Goal: Transaction & Acquisition: Book appointment/travel/reservation

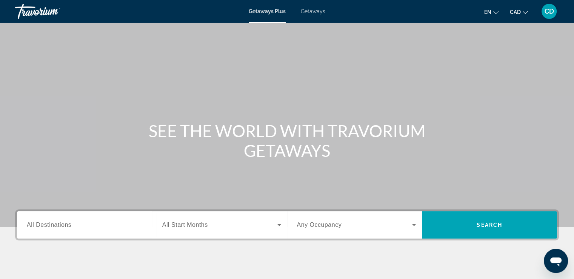
click at [66, 222] on span "All Destinations" at bounding box center [49, 224] width 45 height 6
click at [66, 222] on input "Destination All Destinations" at bounding box center [86, 224] width 119 height 9
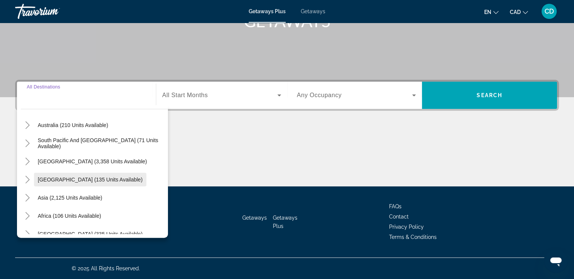
scroll to position [122, 0]
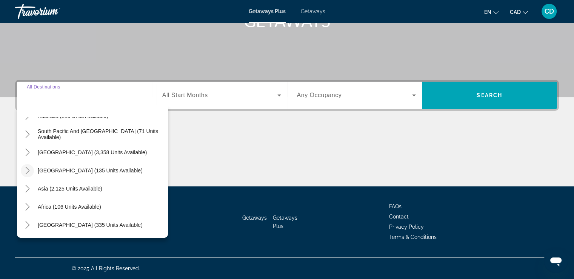
click at [30, 171] on icon "Toggle Central America (135 units available)" at bounding box center [28, 170] width 8 height 8
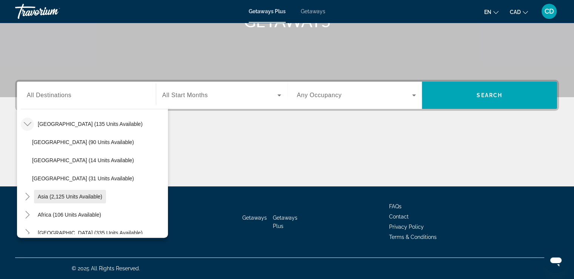
scroll to position [177, 0]
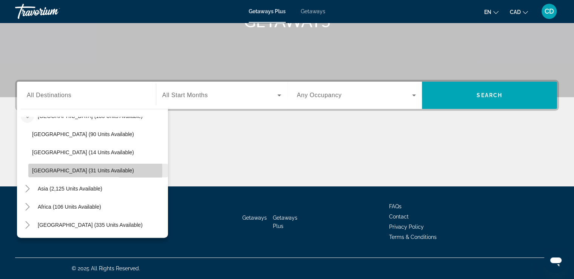
click at [45, 170] on span "[GEOGRAPHIC_DATA] (31 units available)" at bounding box center [83, 170] width 102 height 6
type input "**********"
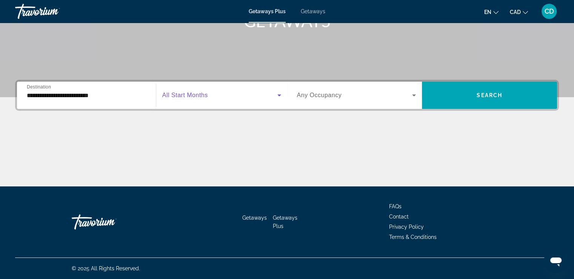
click at [273, 95] on span "Search widget" at bounding box center [219, 95] width 115 height 9
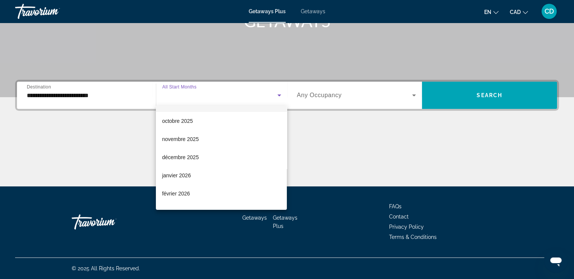
scroll to position [75, 0]
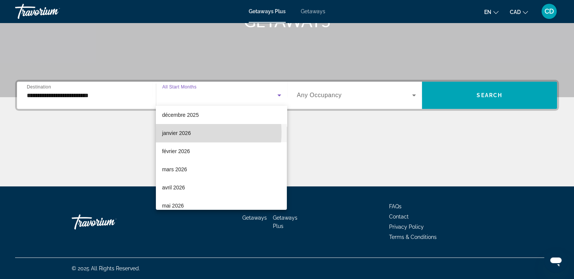
click at [184, 132] on span "janvier 2026" at bounding box center [176, 132] width 29 height 9
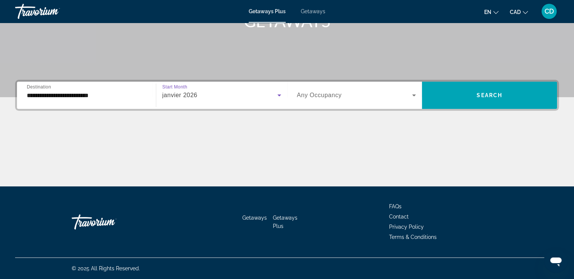
click at [416, 95] on icon "Search widget" at bounding box center [414, 95] width 9 height 9
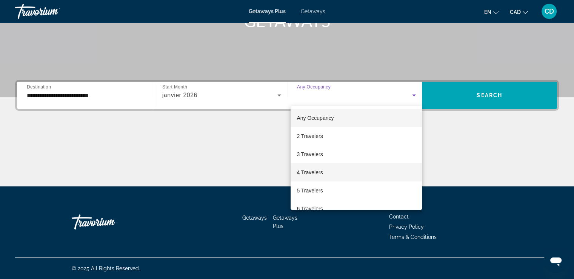
click at [314, 171] on span "4 Travelers" at bounding box center [310, 172] width 26 height 9
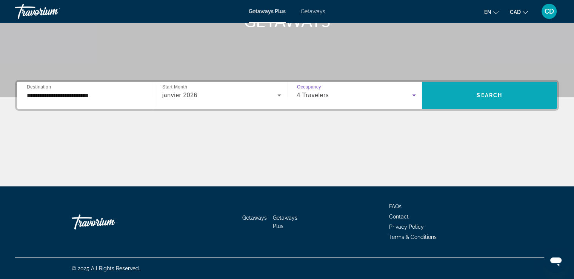
click at [488, 89] on span "Search widget" at bounding box center [489, 95] width 135 height 18
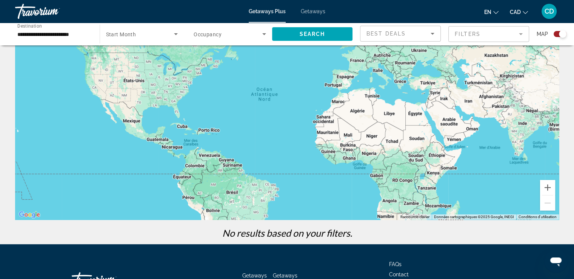
scroll to position [5, 0]
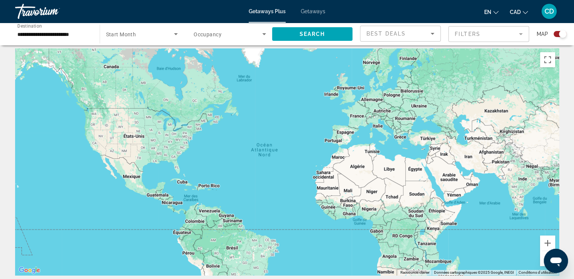
click at [122, 34] on span "Start Month" at bounding box center [121, 34] width 30 height 6
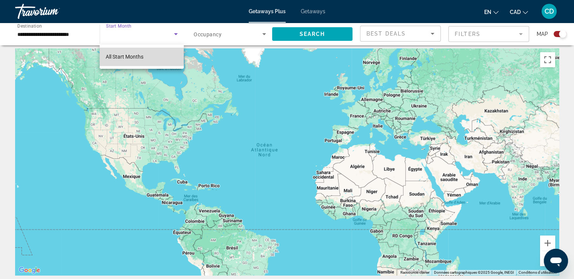
click at [133, 57] on span "All Start Months" at bounding box center [125, 57] width 38 height 6
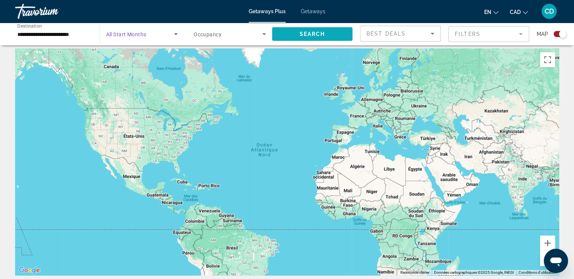
click at [326, 31] on span "Search widget" at bounding box center [312, 34] width 81 height 18
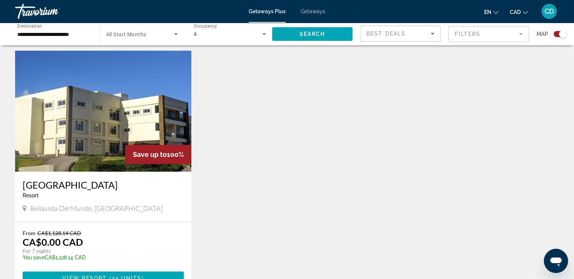
scroll to position [302, 0]
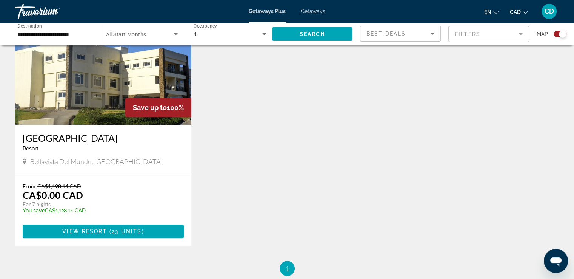
click at [119, 99] on img "Main content" at bounding box center [103, 64] width 176 height 121
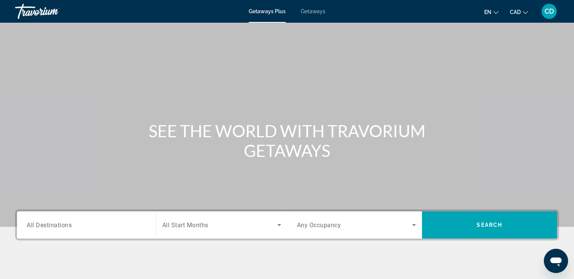
drag, startPoint x: 65, startPoint y: 226, endPoint x: 56, endPoint y: 224, distance: 8.5
click at [63, 226] on span "All Destinations" at bounding box center [49, 224] width 45 height 7
click at [63, 226] on input "Destination All Destinations" at bounding box center [86, 224] width 119 height 9
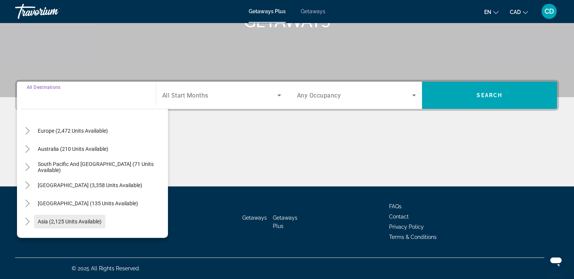
scroll to position [113, 0]
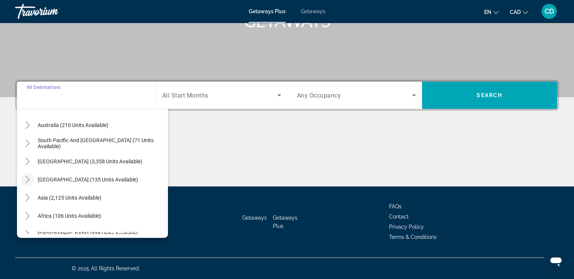
click at [24, 179] on icon "Toggle Central America (135 units available)" at bounding box center [28, 180] width 8 height 8
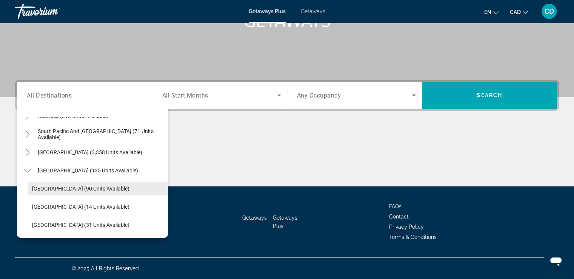
click at [44, 188] on span "[GEOGRAPHIC_DATA] (90 units available)" at bounding box center [80, 188] width 97 height 6
type input "**********"
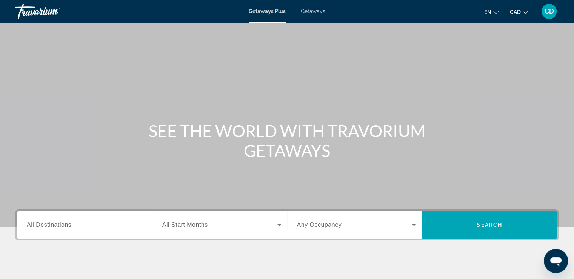
click at [95, 220] on input "Destination All Destinations" at bounding box center [86, 224] width 119 height 9
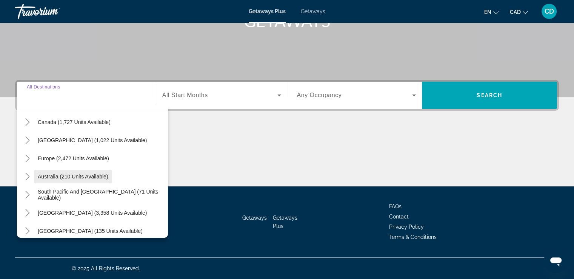
scroll to position [75, 0]
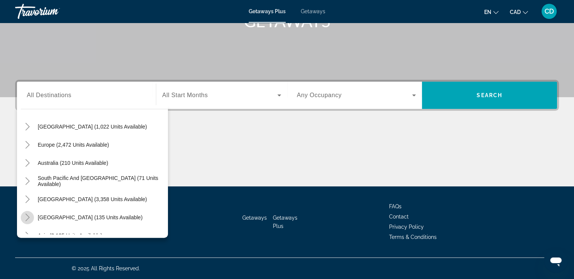
click at [24, 216] on icon "Toggle Central America (135 units available)" at bounding box center [28, 217] width 8 height 8
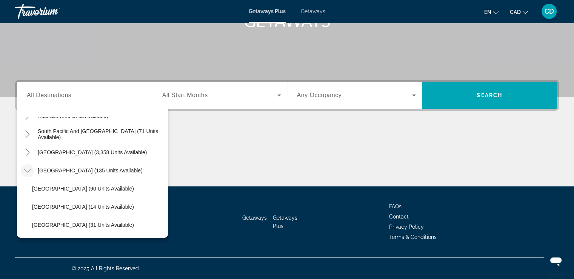
click at [41, 189] on span "[GEOGRAPHIC_DATA] (90 units available)" at bounding box center [83, 188] width 102 height 6
type input "**********"
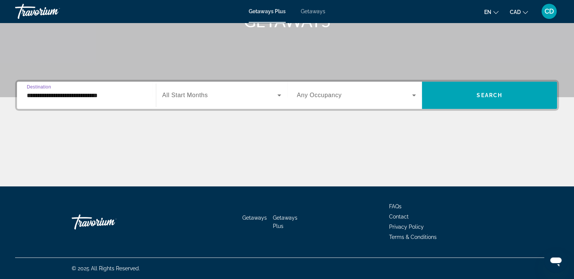
click at [386, 97] on span "Search widget" at bounding box center [354, 95] width 115 height 9
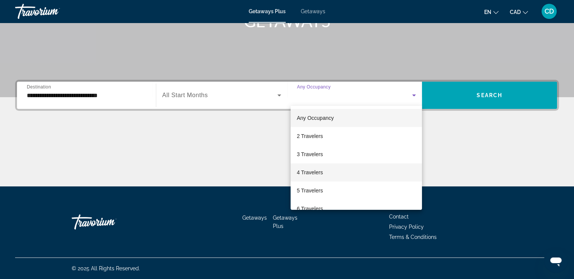
scroll to position [38, 0]
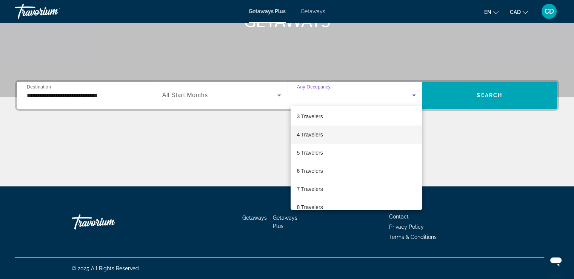
click at [309, 141] on mat-option "4 Travelers" at bounding box center [356, 134] width 131 height 18
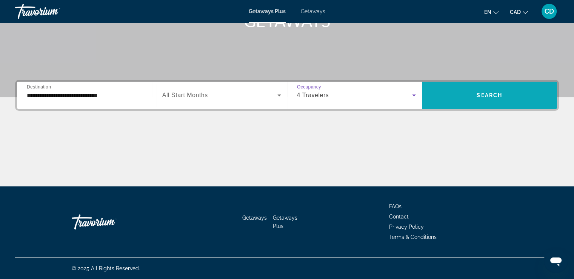
click at [473, 93] on span "Search widget" at bounding box center [489, 95] width 135 height 18
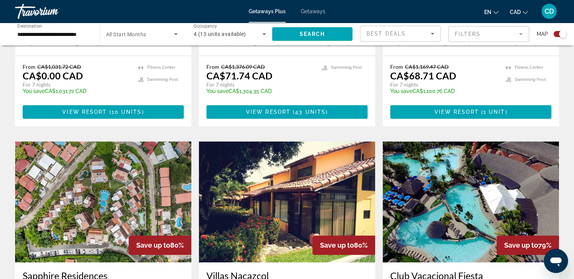
scroll to position [340, 0]
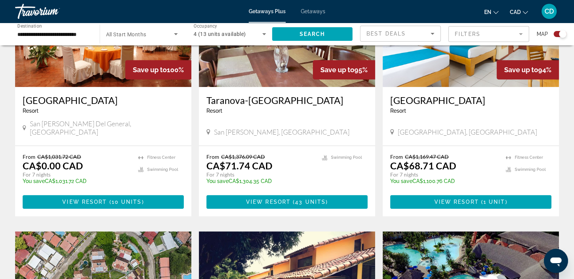
click at [266, 32] on icon "Search widget" at bounding box center [264, 33] width 9 height 9
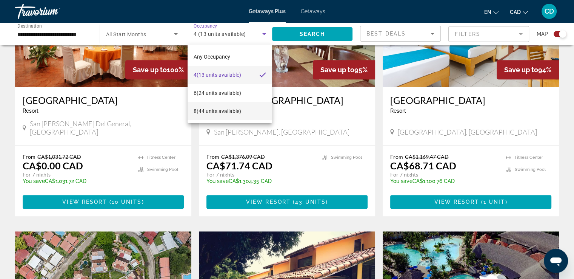
click at [226, 111] on span "8 (44 units available)" at bounding box center [218, 110] width 48 height 9
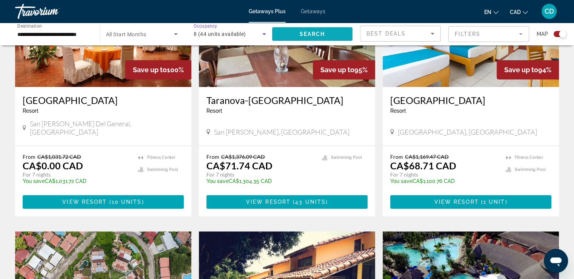
click at [299, 34] on span "Search" at bounding box center [312, 34] width 26 height 6
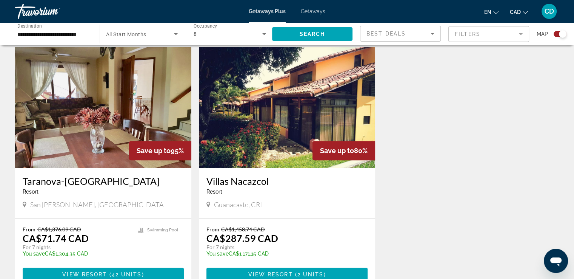
scroll to position [302, 0]
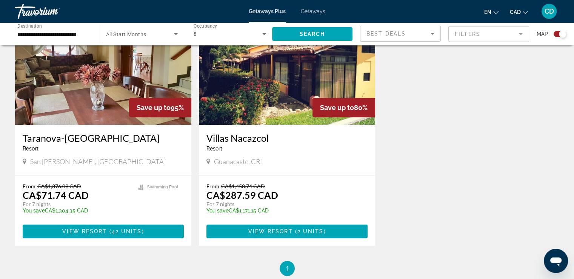
click at [253, 138] on h3 "Villas Nacazcol" at bounding box center [286, 137] width 161 height 11
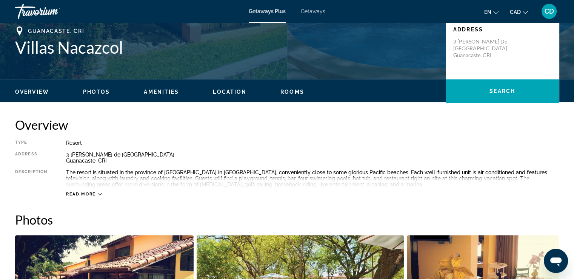
scroll to position [113, 0]
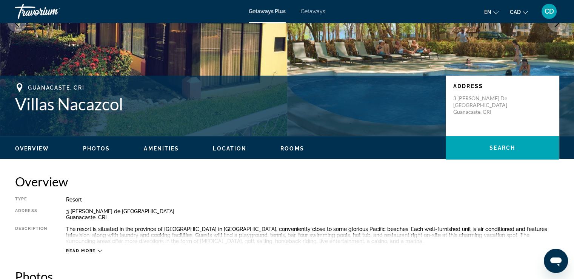
click at [83, 146] on ul "Overview Photos Amenities Location Rooms Search" at bounding box center [287, 147] width 544 height 8
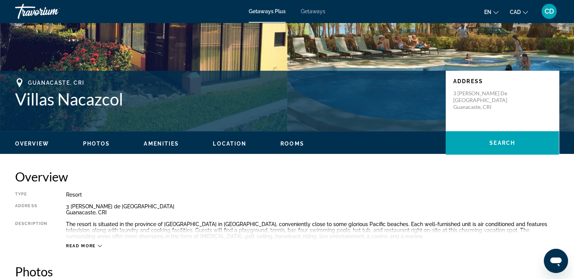
scroll to position [75, 0]
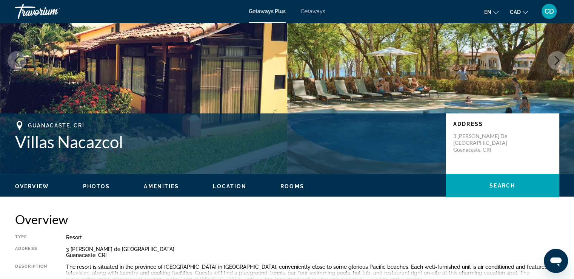
click at [97, 183] on span "Photos" at bounding box center [96, 186] width 27 height 6
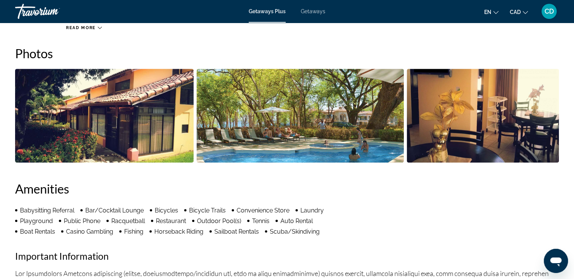
scroll to position [336, 0]
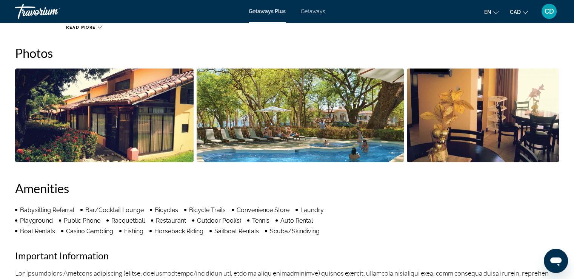
click at [149, 129] on img "Open full-screen image slider" at bounding box center [104, 115] width 179 height 94
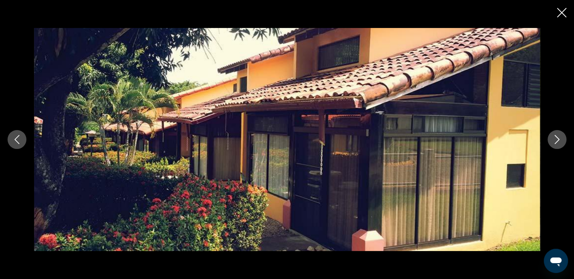
click at [554, 141] on icon "Next image" at bounding box center [557, 139] width 9 height 9
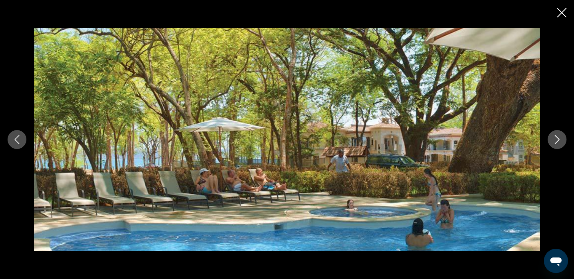
click at [554, 141] on icon "Next image" at bounding box center [557, 139] width 9 height 9
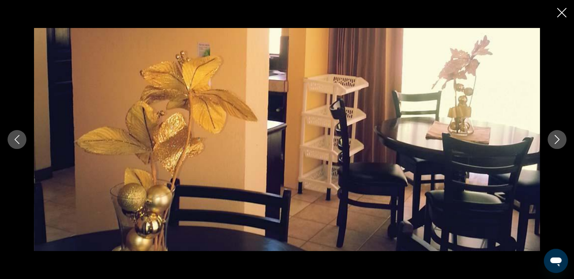
click at [554, 141] on icon "Next image" at bounding box center [557, 139] width 9 height 9
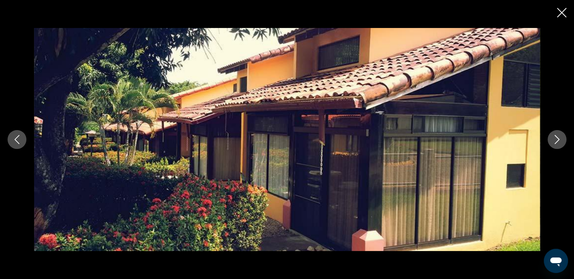
click at [554, 141] on icon "Next image" at bounding box center [557, 139] width 9 height 9
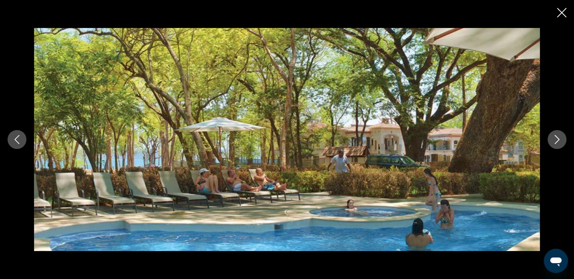
click at [554, 141] on icon "Next image" at bounding box center [557, 139] width 9 height 9
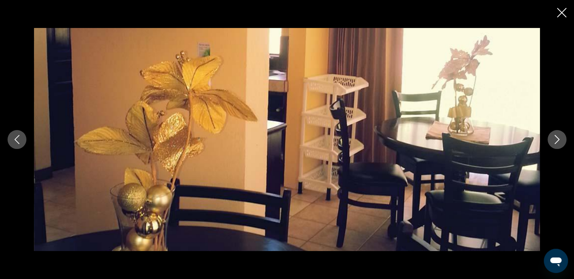
click at [554, 141] on icon "Next image" at bounding box center [557, 139] width 9 height 9
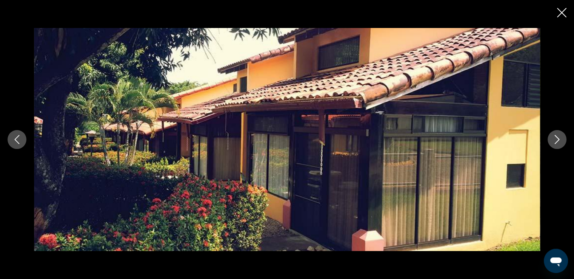
drag, startPoint x: 559, startPoint y: 17, endPoint x: 445, endPoint y: 63, distance: 123.3
click at [559, 17] on icon "Close slideshow" at bounding box center [561, 12] width 9 height 9
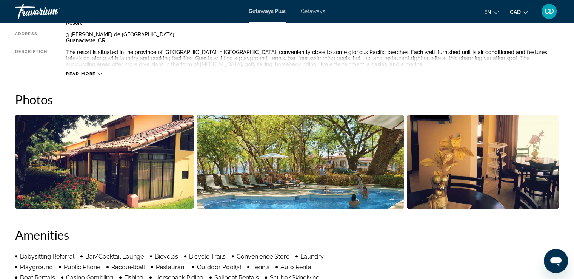
scroll to position [185, 0]
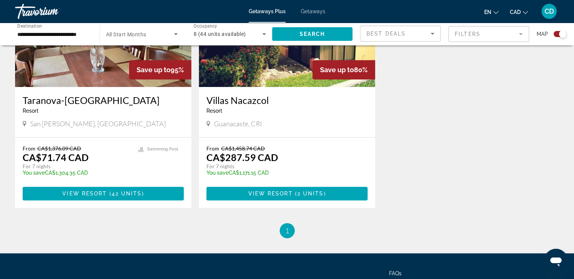
scroll to position [302, 0]
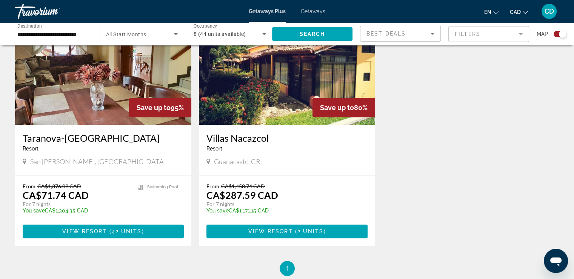
click at [63, 89] on img "Main content" at bounding box center [103, 64] width 176 height 121
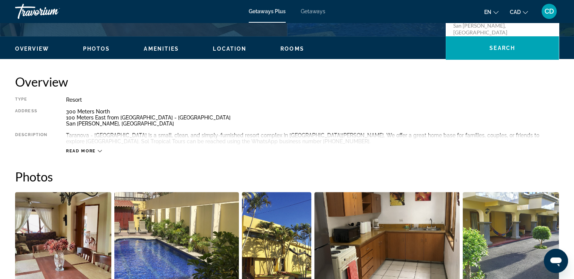
scroll to position [264, 0]
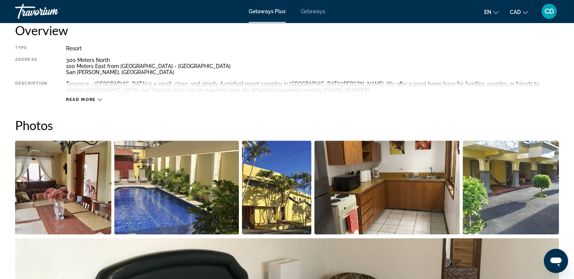
click at [45, 171] on img "Open full-screen image slider" at bounding box center [63, 187] width 96 height 94
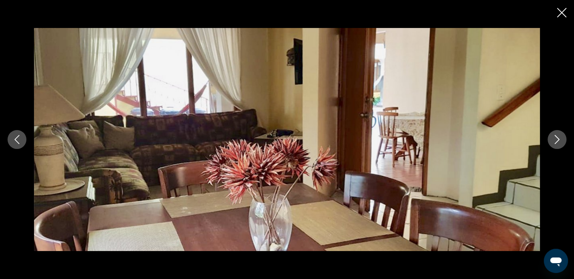
click at [559, 137] on icon "Next image" at bounding box center [557, 139] width 9 height 9
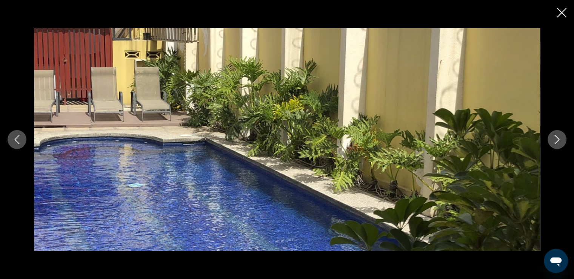
click at [559, 137] on icon "Next image" at bounding box center [557, 139] width 9 height 9
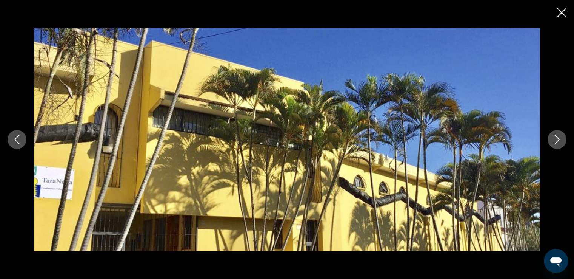
click at [559, 137] on icon "Next image" at bounding box center [557, 139] width 9 height 9
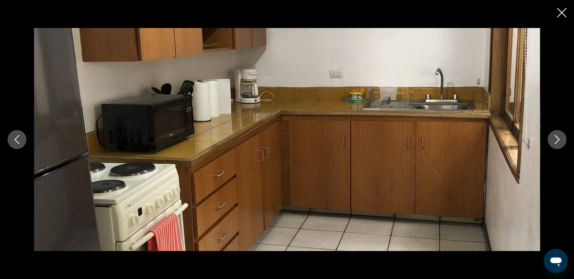
click at [559, 137] on icon "Next image" at bounding box center [557, 139] width 9 height 9
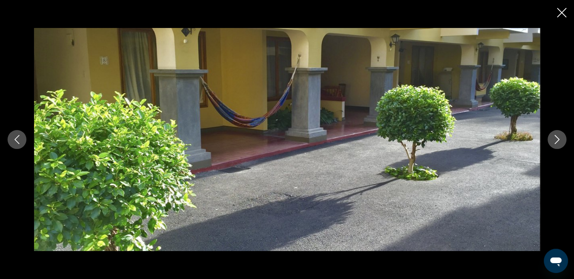
click at [559, 137] on icon "Next image" at bounding box center [557, 139] width 9 height 9
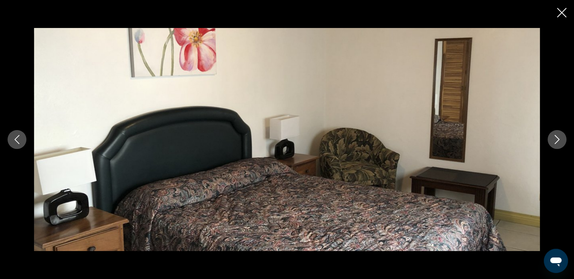
click at [559, 137] on icon "Next image" at bounding box center [557, 139] width 9 height 9
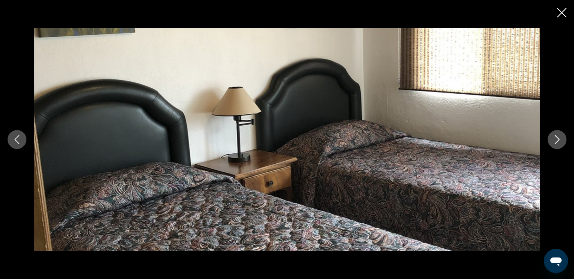
click at [559, 137] on icon "Next image" at bounding box center [557, 139] width 9 height 9
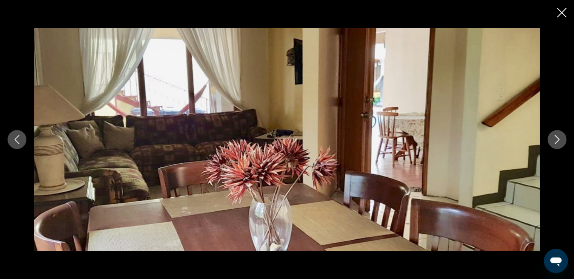
click at [559, 137] on icon "Next image" at bounding box center [557, 139] width 9 height 9
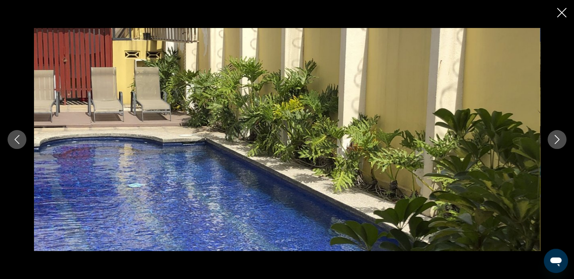
click at [560, 10] on icon "Close slideshow" at bounding box center [561, 12] width 9 height 9
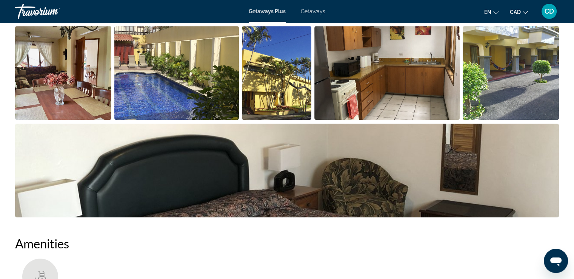
scroll to position [0, 0]
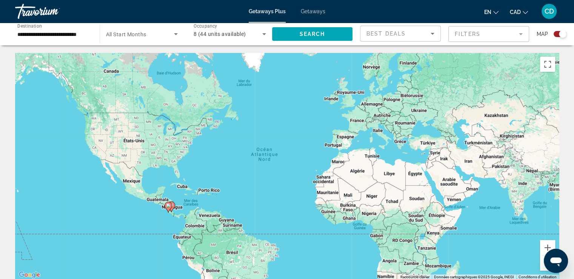
click at [266, 33] on icon "Search widget" at bounding box center [264, 33] width 9 height 9
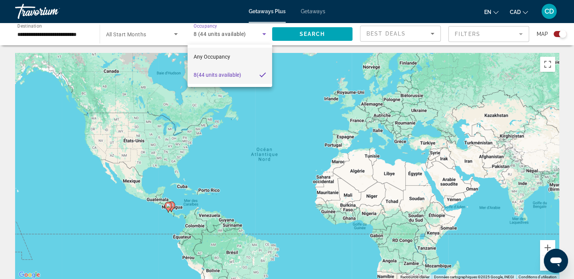
click at [219, 56] on span "Any Occupancy" at bounding box center [212, 57] width 37 height 6
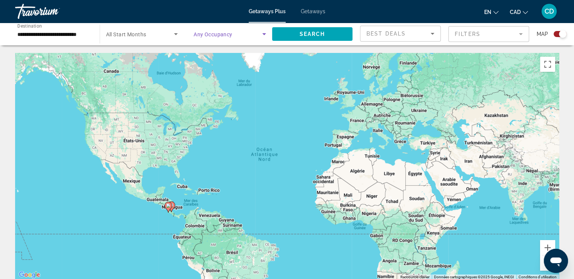
click at [245, 37] on span "Search widget" at bounding box center [228, 33] width 69 height 9
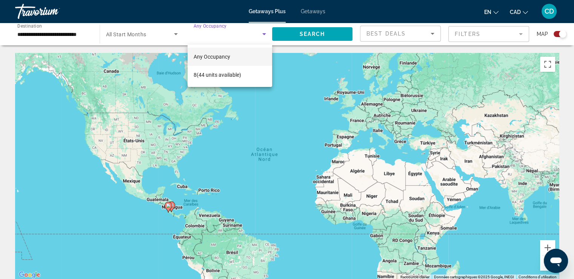
click at [66, 33] on div at bounding box center [287, 139] width 574 height 279
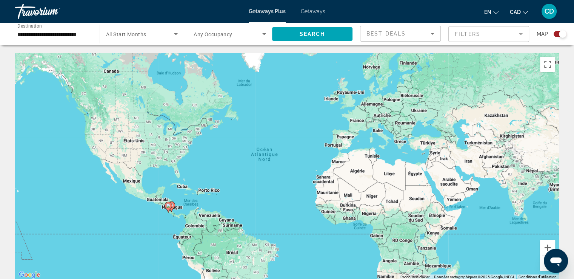
click at [135, 34] on span "All Start Months" at bounding box center [126, 34] width 40 height 6
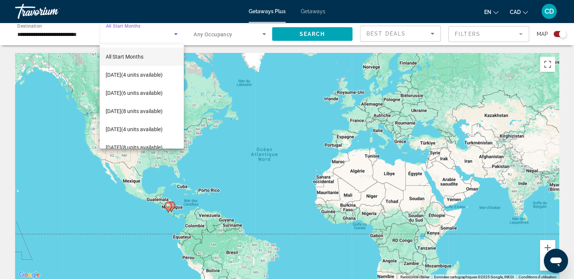
click at [216, 34] on div at bounding box center [287, 139] width 574 height 279
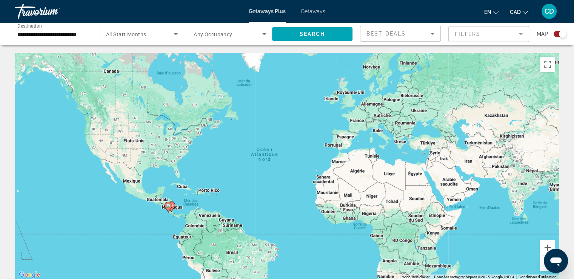
click at [226, 39] on div "Search widget" at bounding box center [230, 33] width 72 height 21
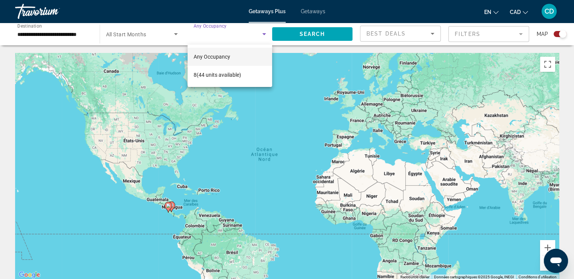
click at [223, 56] on span "Any Occupancy" at bounding box center [212, 57] width 37 height 6
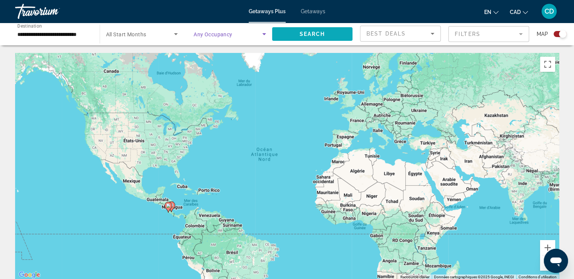
click at [307, 34] on span "Search" at bounding box center [312, 34] width 26 height 6
click at [262, 34] on icon "Search widget" at bounding box center [264, 33] width 9 height 9
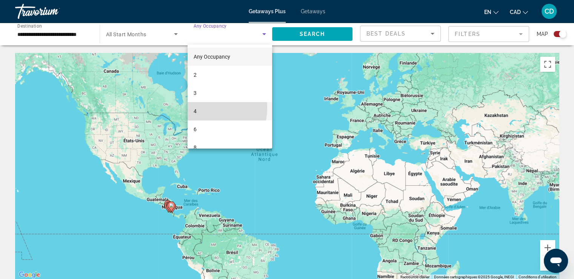
click at [198, 108] on mat-option "4" at bounding box center [230, 111] width 85 height 18
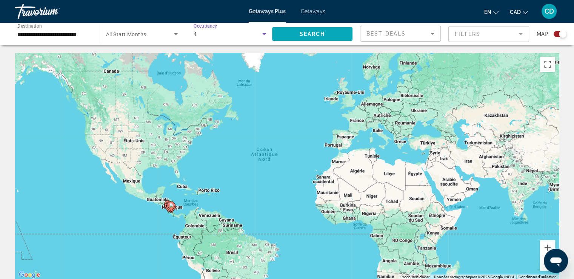
click at [322, 31] on span "Search" at bounding box center [312, 34] width 26 height 6
click at [174, 31] on icon "Search widget" at bounding box center [175, 33] width 9 height 9
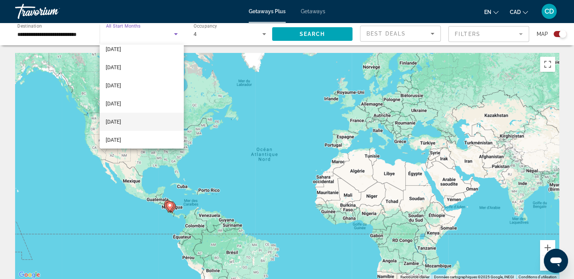
scroll to position [38, 0]
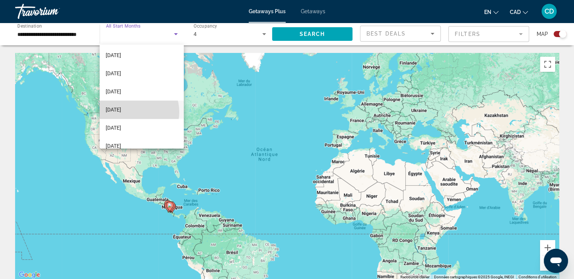
click at [121, 112] on span "[DATE]" at bounding box center [113, 109] width 15 height 9
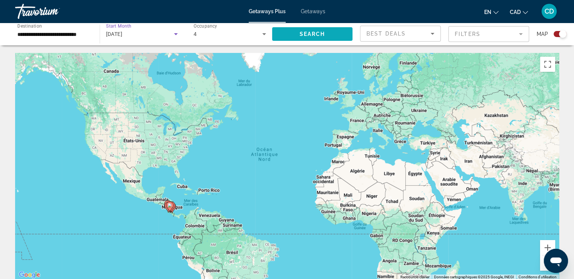
click at [320, 38] on span "Search widget" at bounding box center [312, 34] width 81 height 18
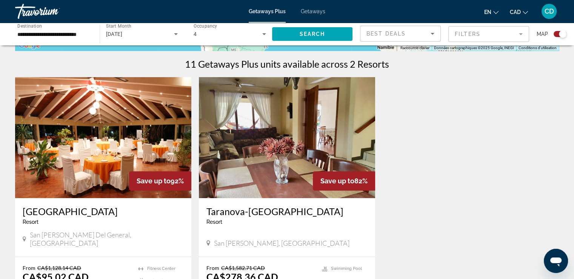
scroll to position [302, 0]
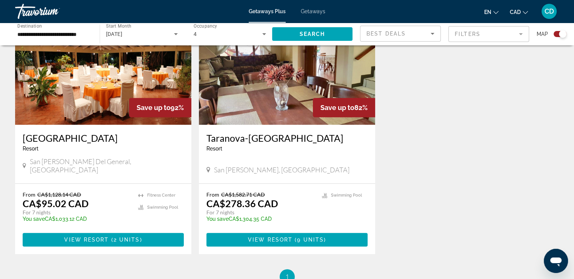
click at [85, 92] on img "Main content" at bounding box center [103, 64] width 176 height 121
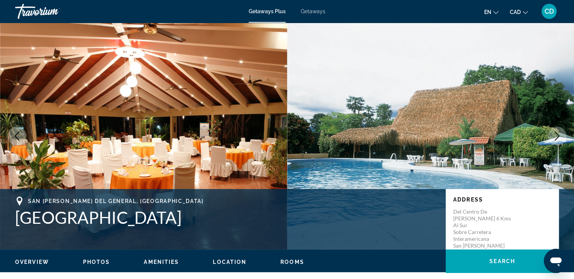
click at [95, 263] on span "Photos" at bounding box center [96, 262] width 27 height 6
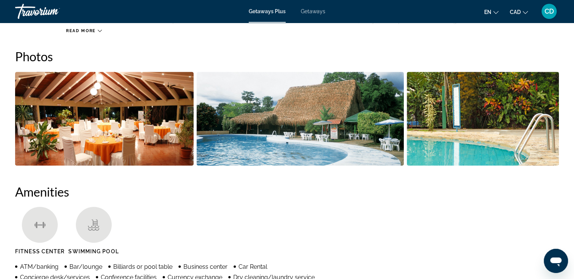
scroll to position [336, 0]
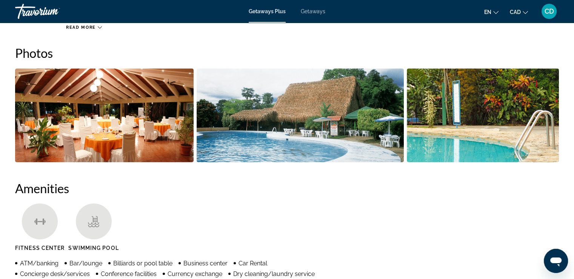
click at [138, 133] on img "Open full-screen image slider" at bounding box center [104, 115] width 179 height 94
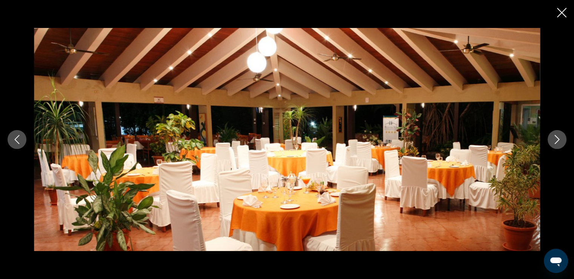
click at [557, 143] on icon "Next image" at bounding box center [557, 139] width 9 height 9
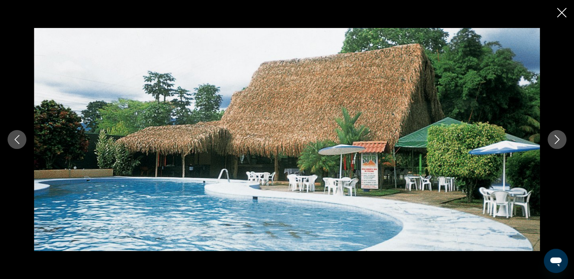
click at [557, 143] on icon "Next image" at bounding box center [557, 139] width 9 height 9
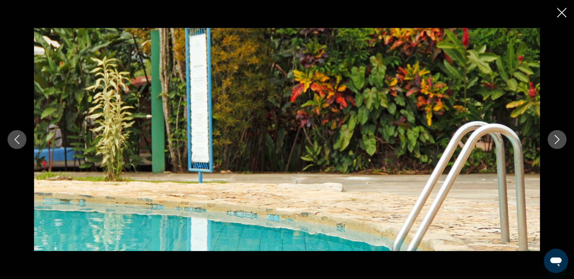
click at [557, 143] on icon "Next image" at bounding box center [557, 139] width 9 height 9
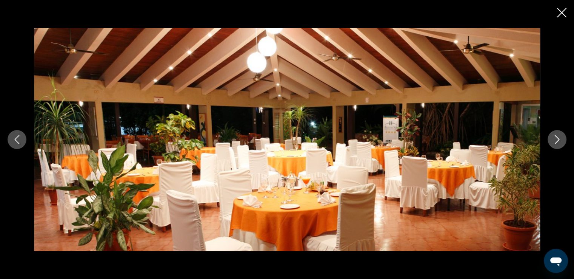
click at [557, 143] on icon "Next image" at bounding box center [557, 139] width 9 height 9
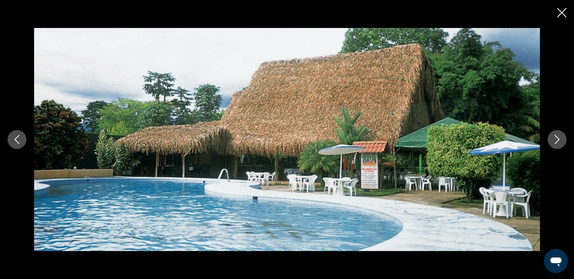
click at [557, 143] on icon "Next image" at bounding box center [557, 139] width 9 height 9
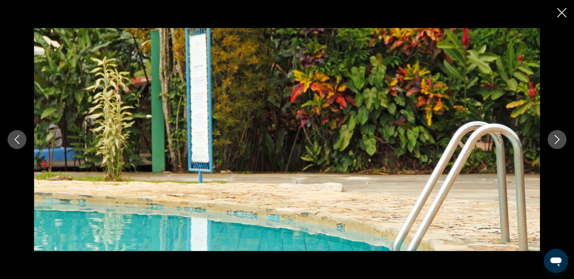
click at [557, 143] on icon "Next image" at bounding box center [557, 139] width 9 height 9
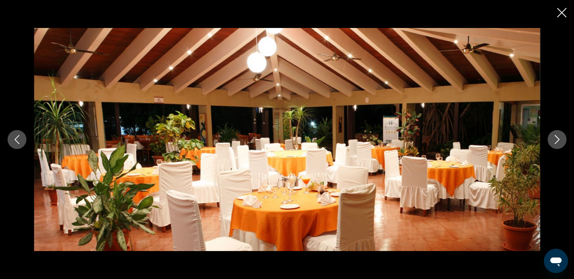
click at [557, 143] on icon "Next image" at bounding box center [557, 139] width 9 height 9
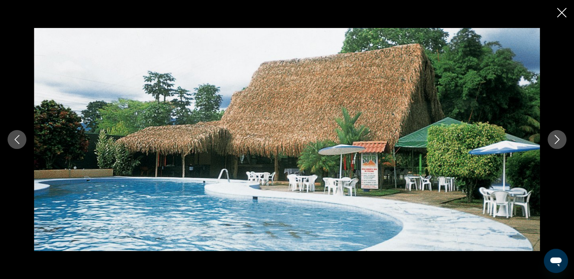
click at [569, 11] on div "prev next" at bounding box center [287, 139] width 574 height 279
click at [561, 12] on icon "Close slideshow" at bounding box center [561, 12] width 9 height 9
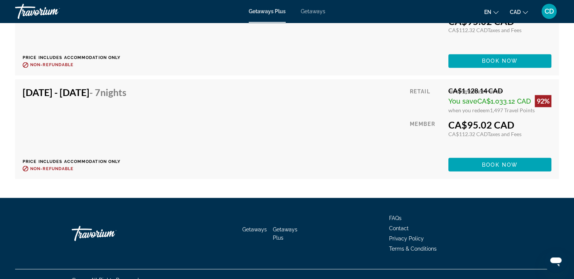
scroll to position [1311, 0]
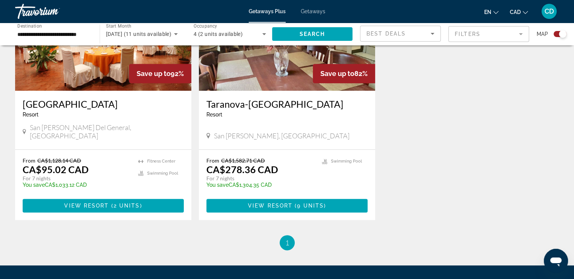
scroll to position [340, 0]
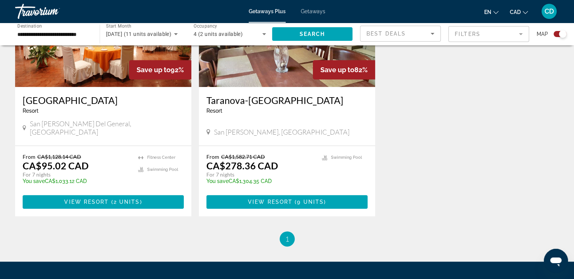
click at [283, 64] on img "Main content" at bounding box center [287, 26] width 176 height 121
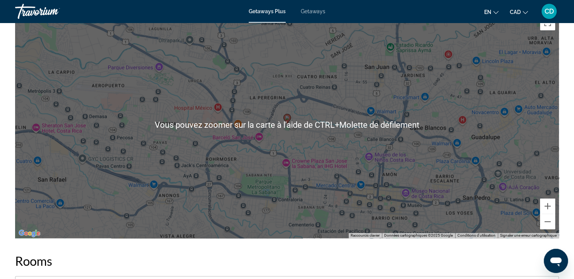
scroll to position [981, 0]
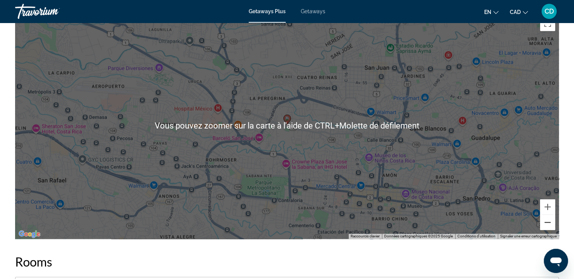
click at [548, 221] on button "Zoom arrière" at bounding box center [547, 221] width 15 height 15
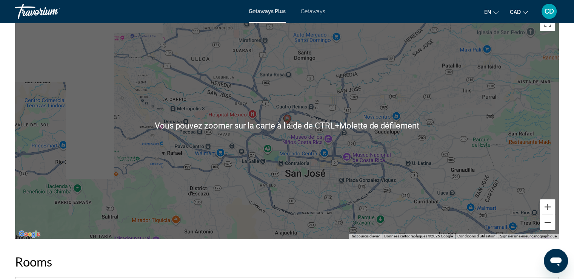
click at [549, 221] on button "Zoom arrière" at bounding box center [547, 221] width 15 height 15
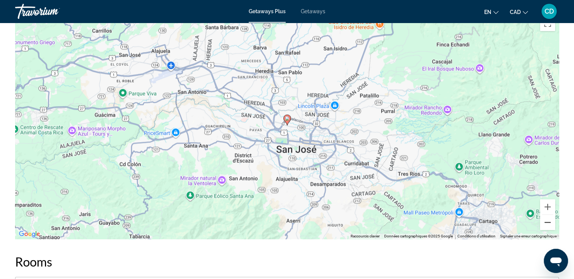
click at [549, 220] on button "Zoom arrière" at bounding box center [547, 221] width 15 height 15
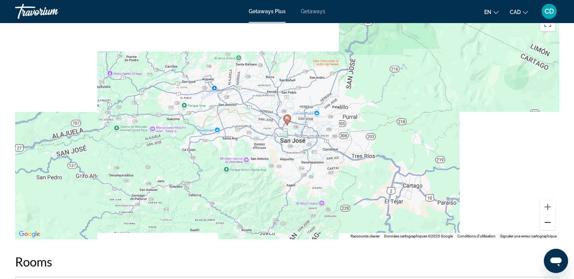
click at [549, 220] on button "Zoom arrière" at bounding box center [547, 221] width 15 height 15
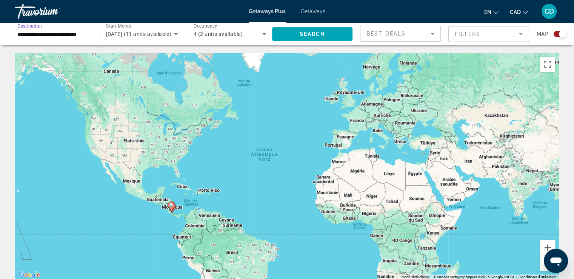
click at [81, 34] on input "**********" at bounding box center [53, 34] width 72 height 9
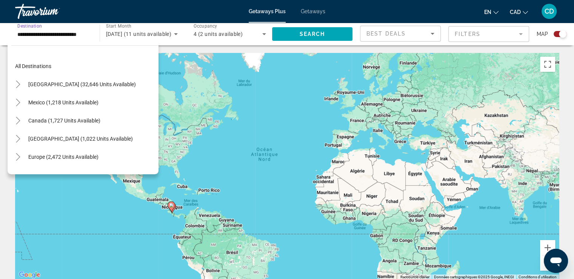
scroll to position [135, 0]
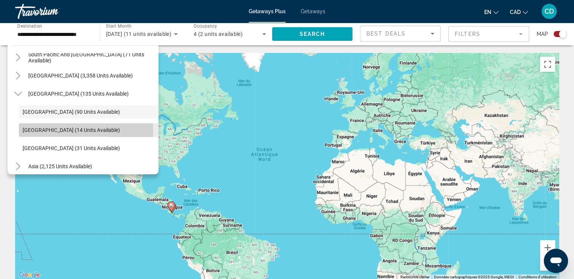
click at [35, 131] on span "[GEOGRAPHIC_DATA] (14 units available)" at bounding box center [71, 130] width 97 height 6
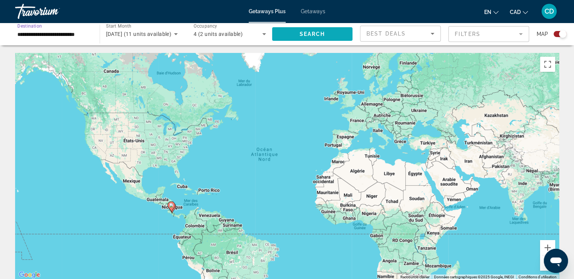
click at [292, 34] on span "Search widget" at bounding box center [312, 34] width 81 height 18
click at [66, 38] on input "**********" at bounding box center [53, 34] width 72 height 9
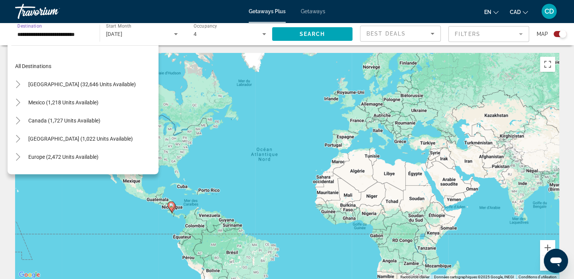
scroll to position [154, 0]
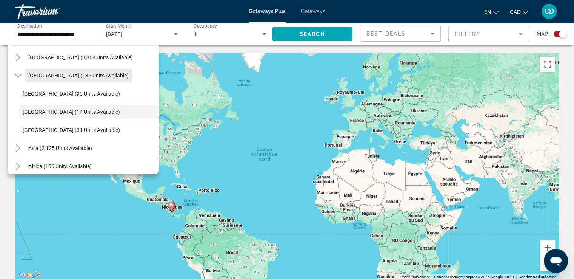
click at [41, 75] on span "[GEOGRAPHIC_DATA] (135 units available)" at bounding box center [78, 75] width 100 height 6
type input "**********"
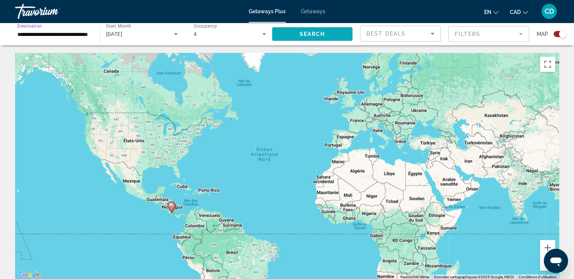
click at [306, 34] on span "Search" at bounding box center [312, 34] width 26 height 6
click at [172, 34] on icon "Search widget" at bounding box center [175, 33] width 9 height 9
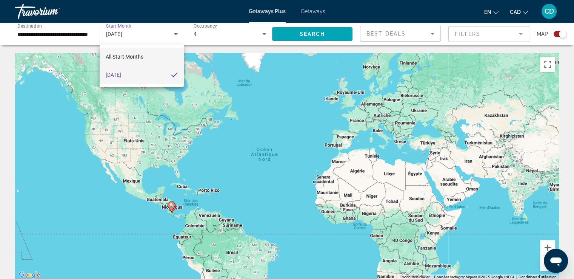
click at [149, 55] on mat-option "All Start Months" at bounding box center [142, 57] width 84 height 18
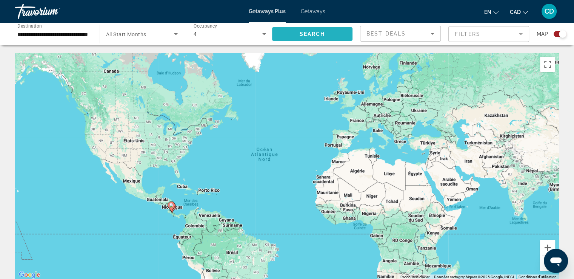
click at [300, 36] on span "Search" at bounding box center [312, 34] width 26 height 6
click at [272, 27] on button "Search" at bounding box center [312, 34] width 81 height 14
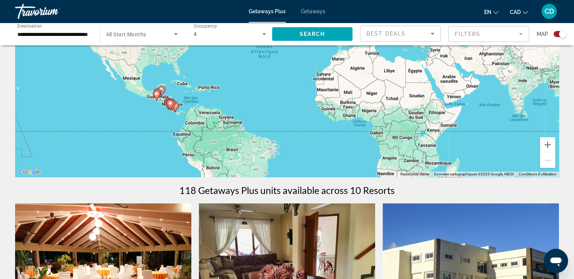
scroll to position [38, 0]
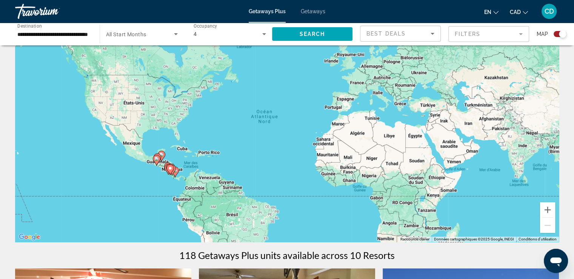
click at [473, 38] on mat-form-field "Filters" at bounding box center [488, 34] width 81 height 16
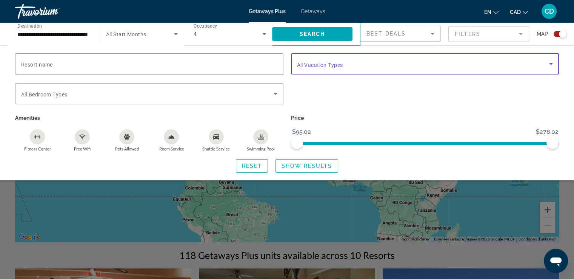
click at [553, 66] on icon "Search widget" at bounding box center [551, 63] width 9 height 9
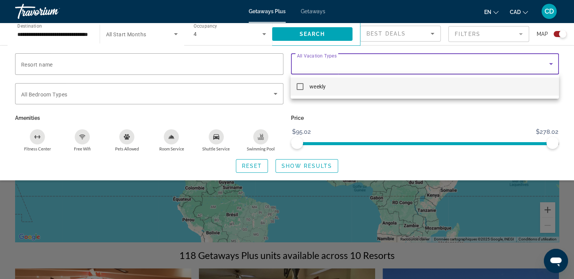
click at [553, 66] on div at bounding box center [287, 139] width 574 height 279
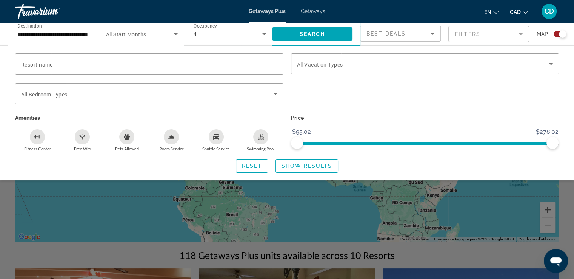
click at [466, 35] on mat-form-field "Filters" at bounding box center [488, 34] width 81 height 16
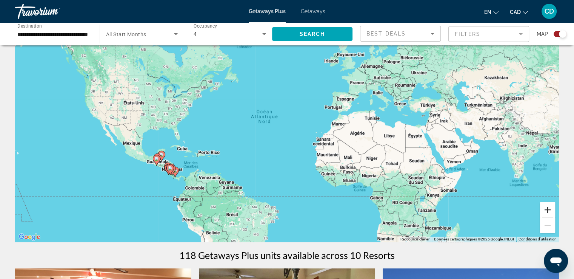
click at [552, 207] on button "Zoom avant" at bounding box center [547, 209] width 15 height 15
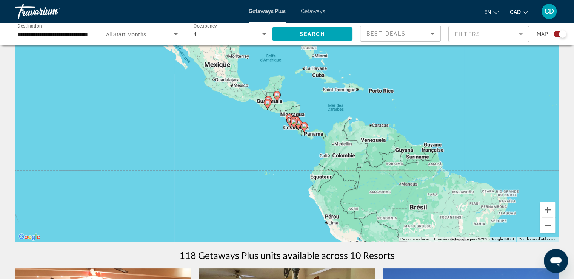
drag, startPoint x: 233, startPoint y: 201, endPoint x: 494, endPoint y: 150, distance: 265.8
click at [465, 112] on div "Pour activer le glissement avec le clavier, appuyez sur Alt+Entrée. Une fois ce…" at bounding box center [287, 128] width 544 height 226
click at [547, 208] on button "Zoom avant" at bounding box center [547, 209] width 15 height 15
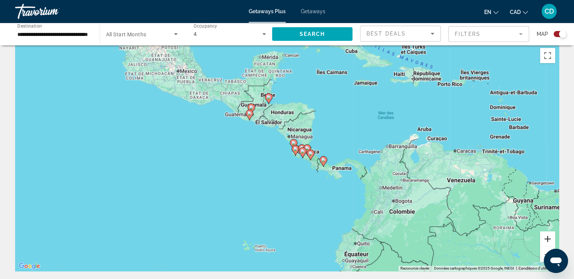
scroll to position [0, 0]
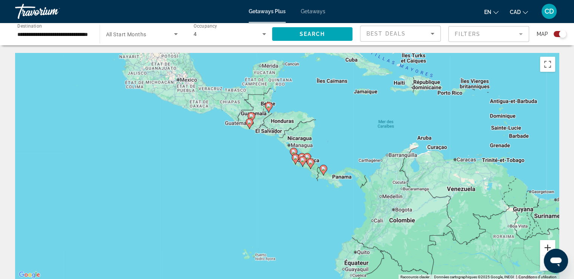
click at [551, 246] on button "Zoom avant" at bounding box center [547, 247] width 15 height 15
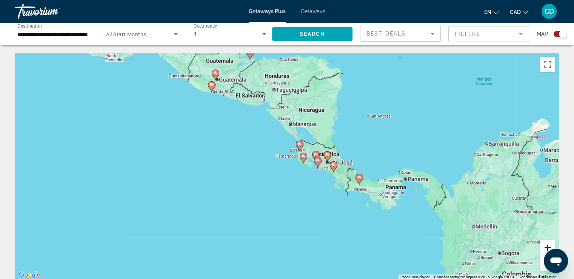
click at [551, 246] on button "Zoom avant" at bounding box center [547, 247] width 15 height 15
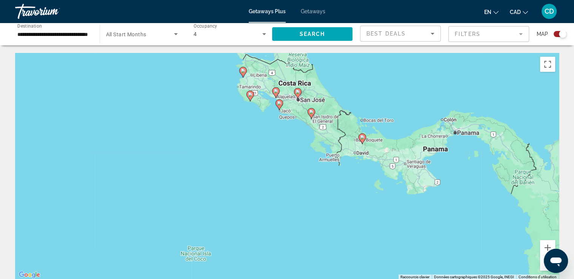
drag, startPoint x: 272, startPoint y: 165, endPoint x: 202, endPoint y: 106, distance: 90.8
click at [202, 106] on div "Pour activer le glissement avec le clavier, appuyez sur Alt+Entrée. Une fois ce…" at bounding box center [287, 166] width 544 height 226
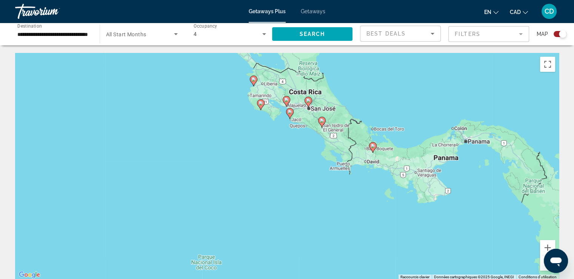
drag, startPoint x: 257, startPoint y: 136, endPoint x: 369, endPoint y: 189, distance: 124.3
click at [269, 146] on div "Pour activer le glissement avec le clavier, appuyez sur Alt+Entrée. Une fois ce…" at bounding box center [287, 166] width 544 height 226
click at [288, 111] on image "Main content" at bounding box center [290, 112] width 5 height 5
type input "**********"
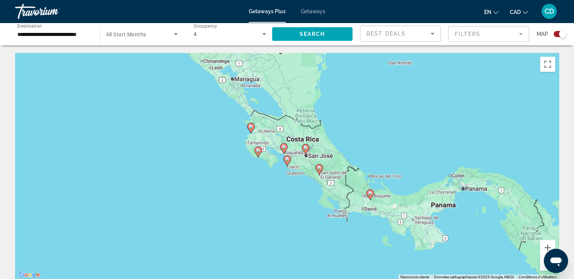
click at [286, 159] on image "Main content" at bounding box center [287, 159] width 5 height 5
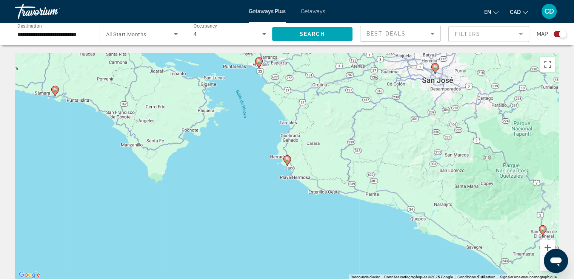
click at [287, 161] on icon "Main content" at bounding box center [286, 160] width 7 height 10
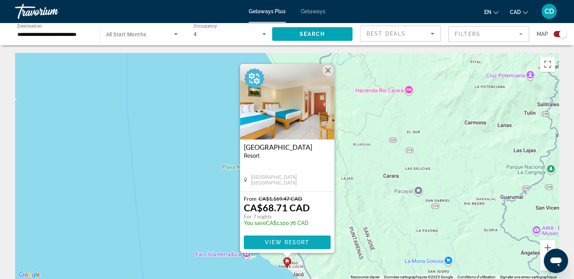
click at [287, 239] on span "View Resort" at bounding box center [287, 242] width 45 height 6
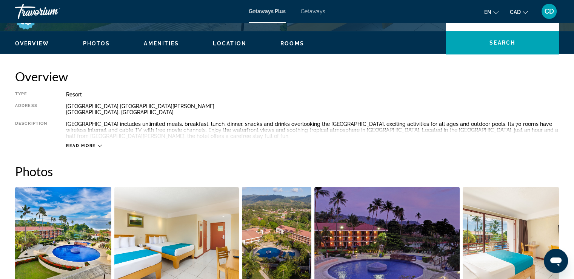
scroll to position [302, 0]
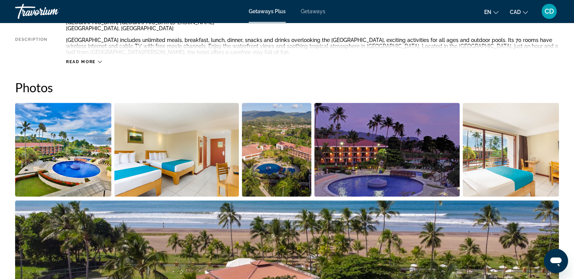
click at [411, 168] on img "Open full-screen image slider" at bounding box center [386, 150] width 145 height 94
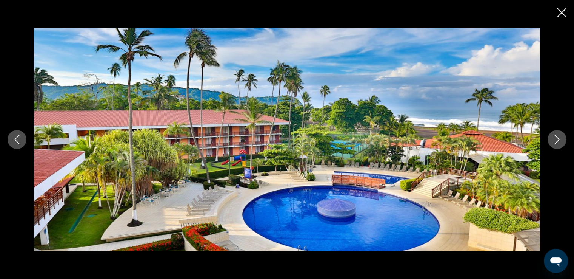
click at [558, 139] on icon "Next image" at bounding box center [557, 139] width 9 height 9
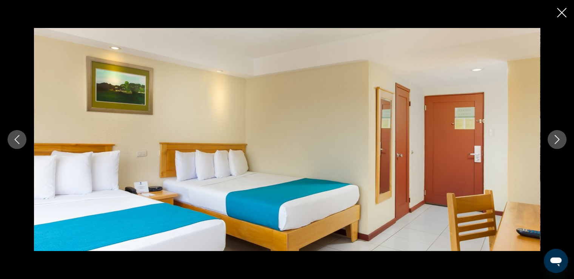
click at [558, 139] on icon "Next image" at bounding box center [557, 139] width 9 height 9
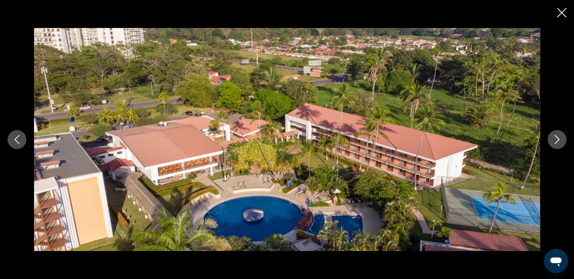
click at [558, 139] on icon "Next image" at bounding box center [557, 139] width 9 height 9
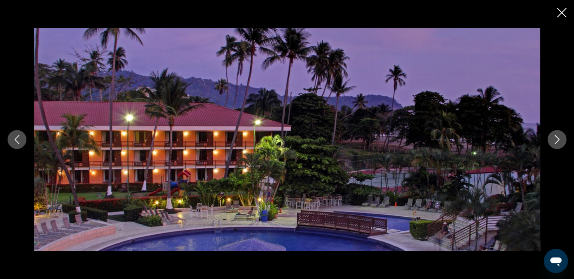
click at [558, 139] on icon "Next image" at bounding box center [557, 139] width 9 height 9
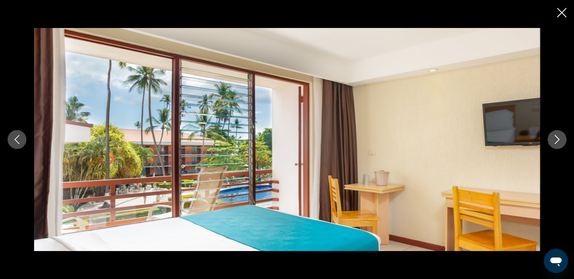
click at [558, 139] on icon "Next image" at bounding box center [557, 139] width 9 height 9
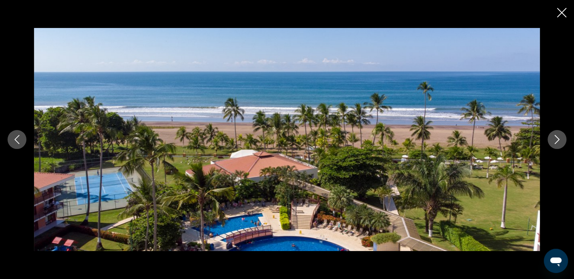
click at [558, 139] on icon "Next image" at bounding box center [557, 139] width 9 height 9
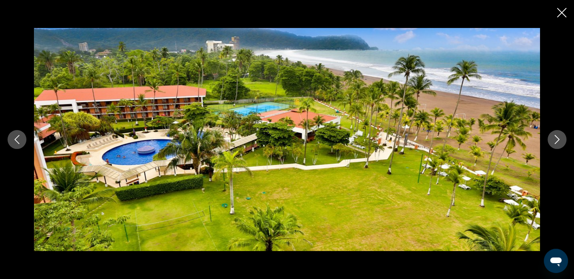
click at [557, 139] on icon "Next image" at bounding box center [557, 139] width 9 height 9
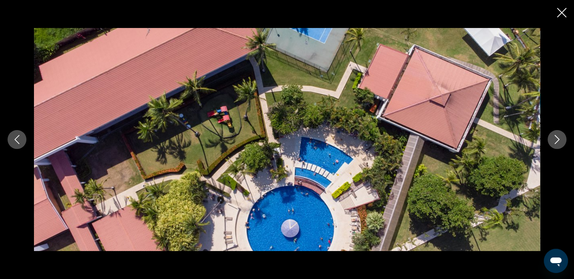
scroll to position [491, 0]
click at [565, 8] on icon "Close slideshow" at bounding box center [561, 12] width 9 height 9
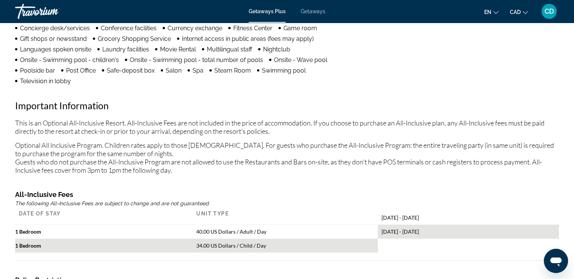
scroll to position [717, 0]
